Goal: Check status: Check status

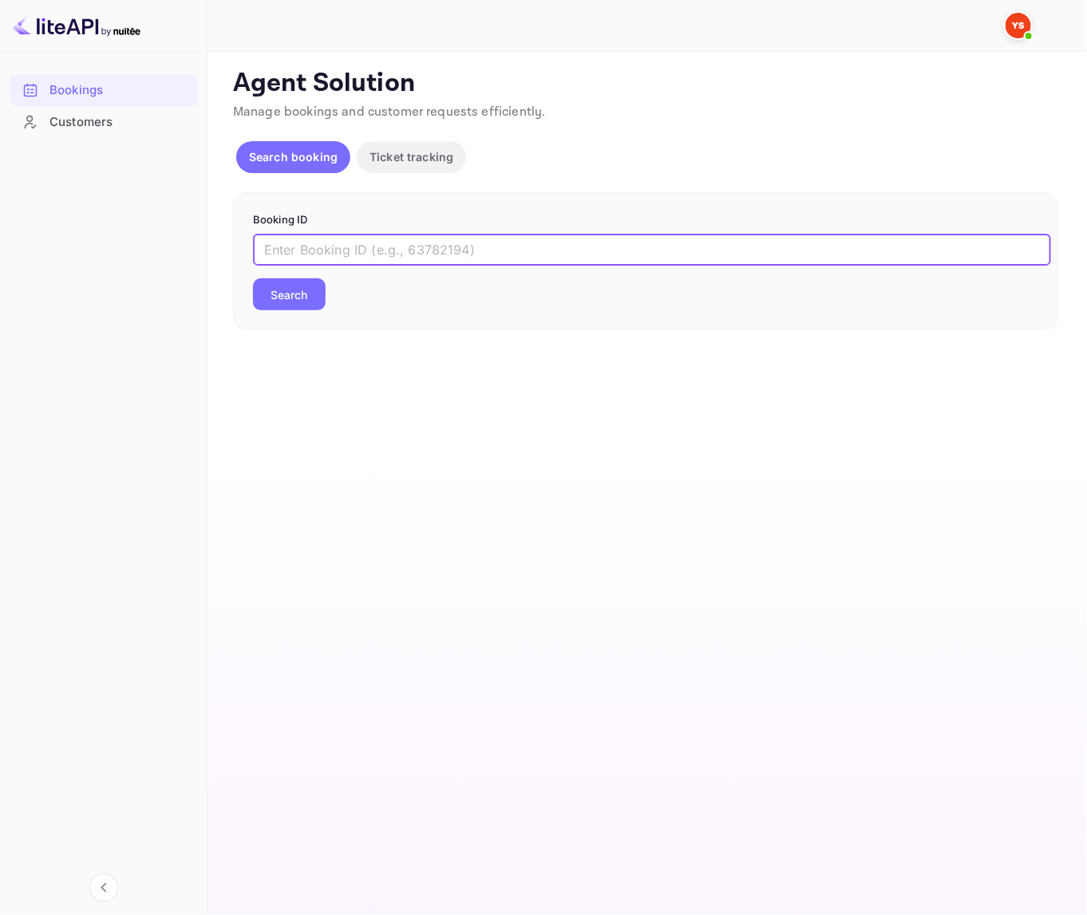
click at [468, 248] on input "text" at bounding box center [652, 250] width 798 height 32
paste input "9961777"
type input "9961777"
click at [273, 286] on button "Search" at bounding box center [289, 295] width 73 height 32
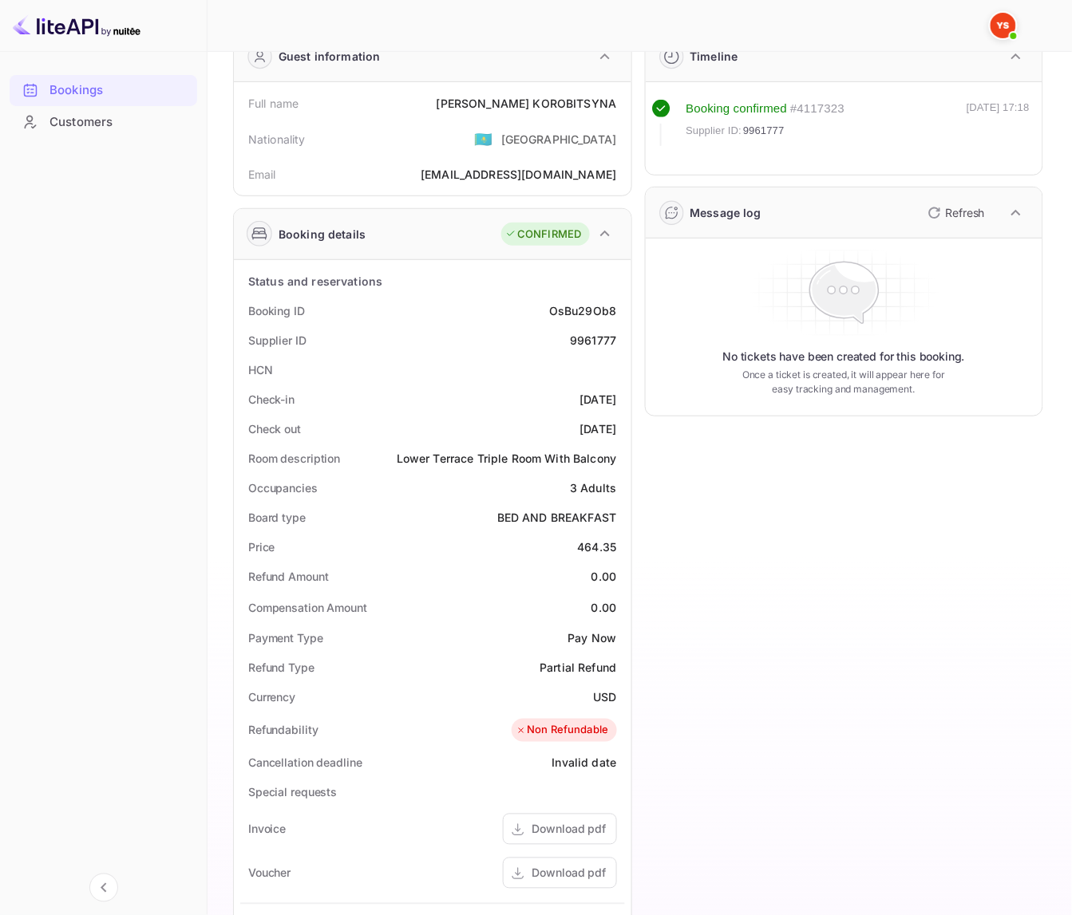
scroll to position [100, 0]
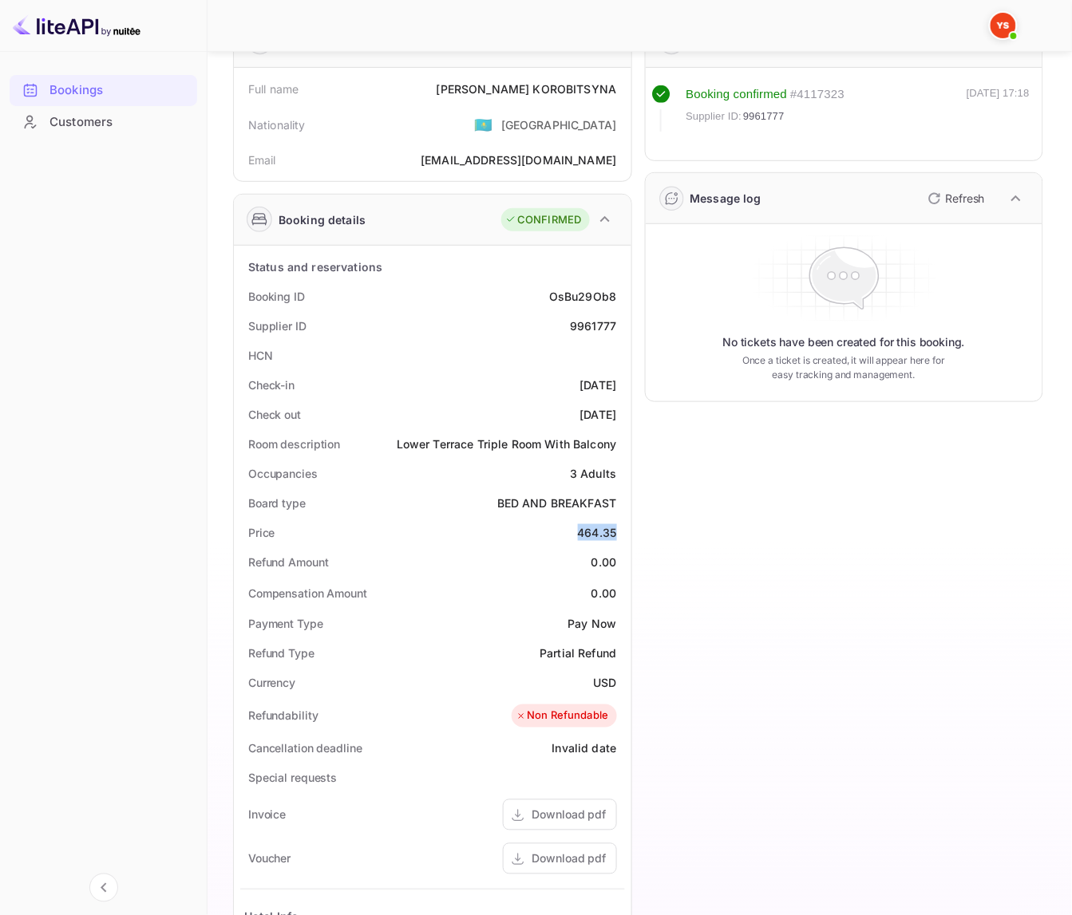
drag, startPoint x: 575, startPoint y: 527, endPoint x: 621, endPoint y: 524, distance: 46.3
click at [621, 524] on div "Price 464.35" at bounding box center [432, 533] width 385 height 30
copy div "464.35"
drag, startPoint x: 584, startPoint y: 679, endPoint x: 657, endPoint y: 687, distance: 73.1
click at [625, 689] on div "Status and reservations Booking ID OsBu29Ob8 Supplier ID 9961777 HCN Check-in […" at bounding box center [432, 717] width 397 height 942
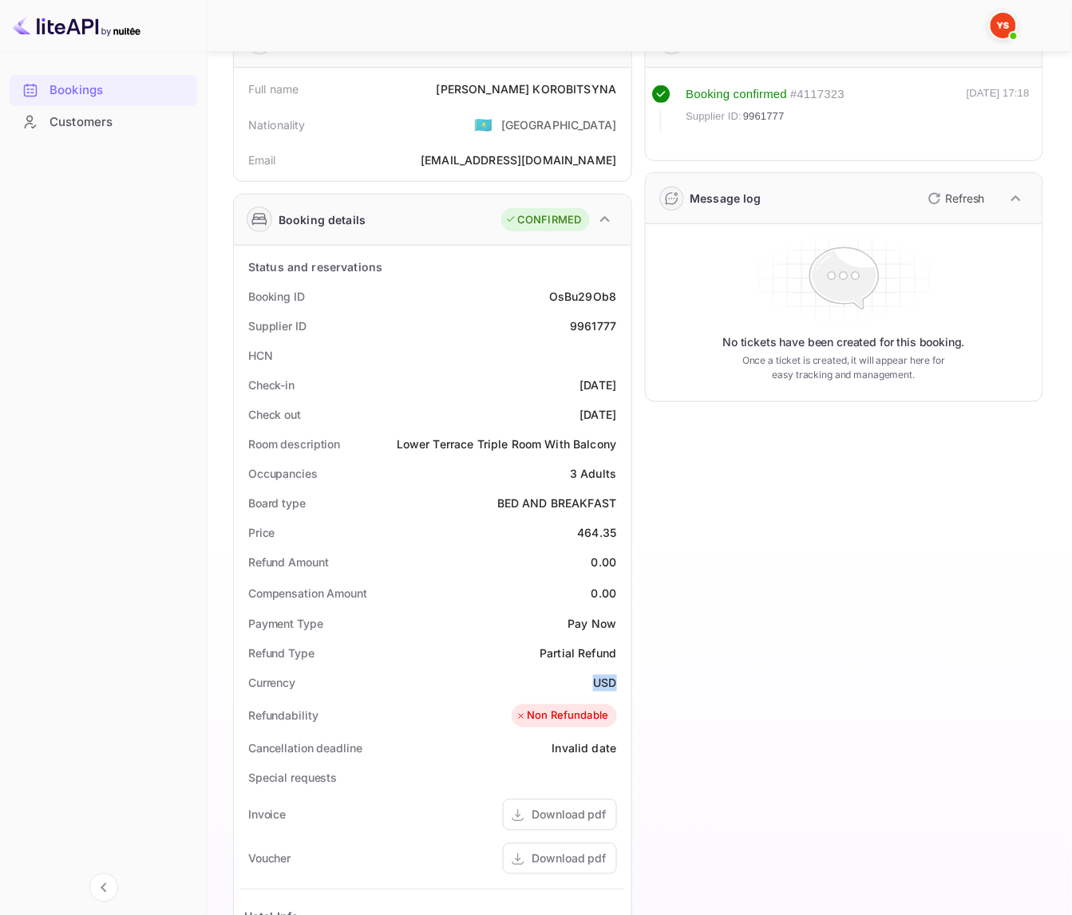
copy div "USD"
